Goal: Information Seeking & Learning: Find specific page/section

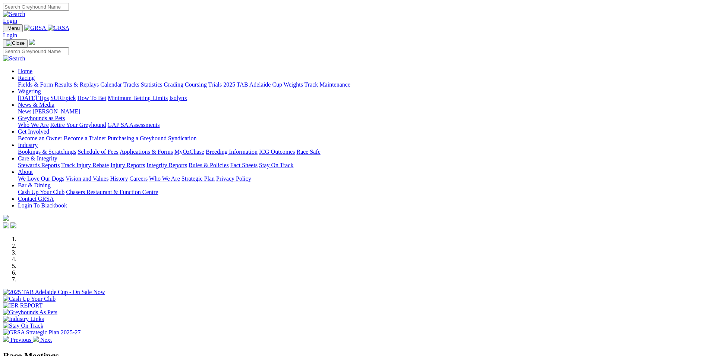
click at [35, 75] on link "Racing" at bounding box center [26, 78] width 17 height 6
click at [38, 142] on link "Industry" at bounding box center [28, 145] width 20 height 6
click at [57, 155] on link "Care & Integrity" at bounding box center [38, 158] width 40 height 6
click at [60, 162] on link "Stewards Reports" at bounding box center [39, 165] width 42 height 6
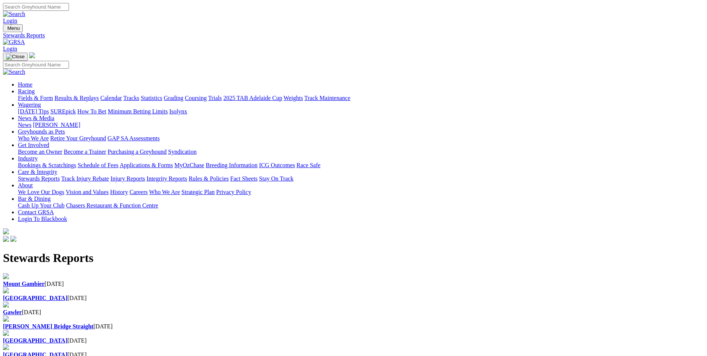
click at [67, 294] on b "[GEOGRAPHIC_DATA]" at bounding box center [35, 297] width 64 height 6
